Goal: Information Seeking & Learning: Learn about a topic

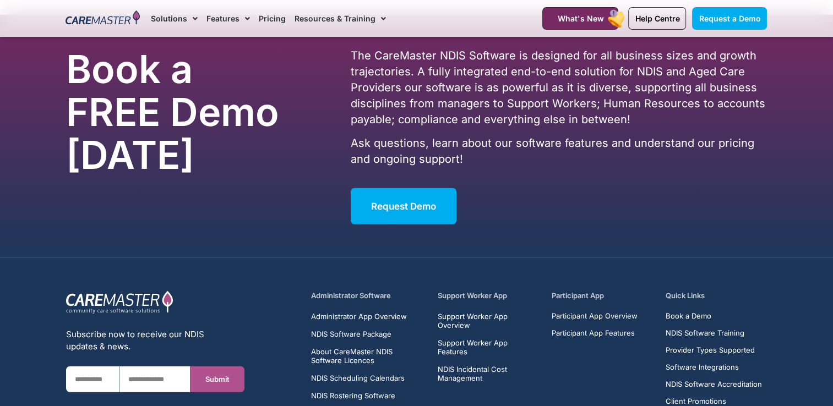
scroll to position [7008, 0]
